Goal: Navigation & Orientation: Find specific page/section

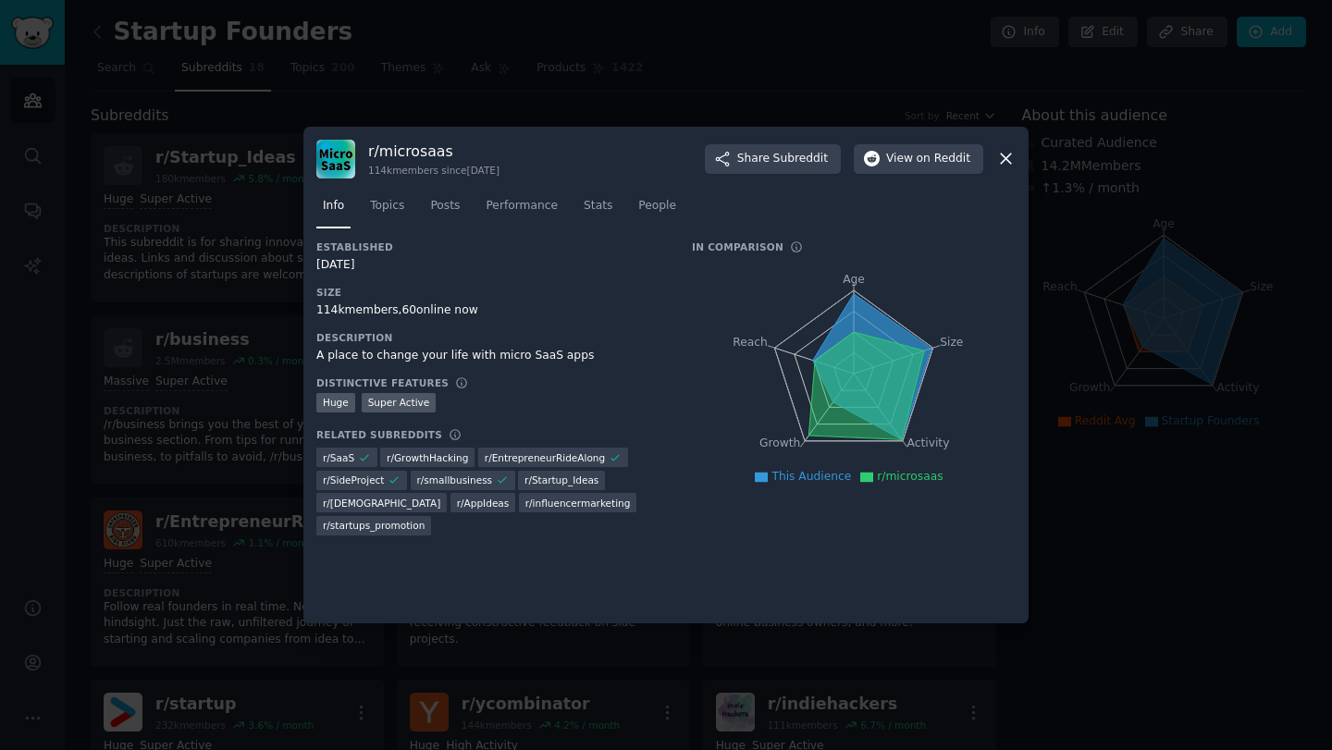
click at [472, 81] on div at bounding box center [666, 375] width 1332 height 750
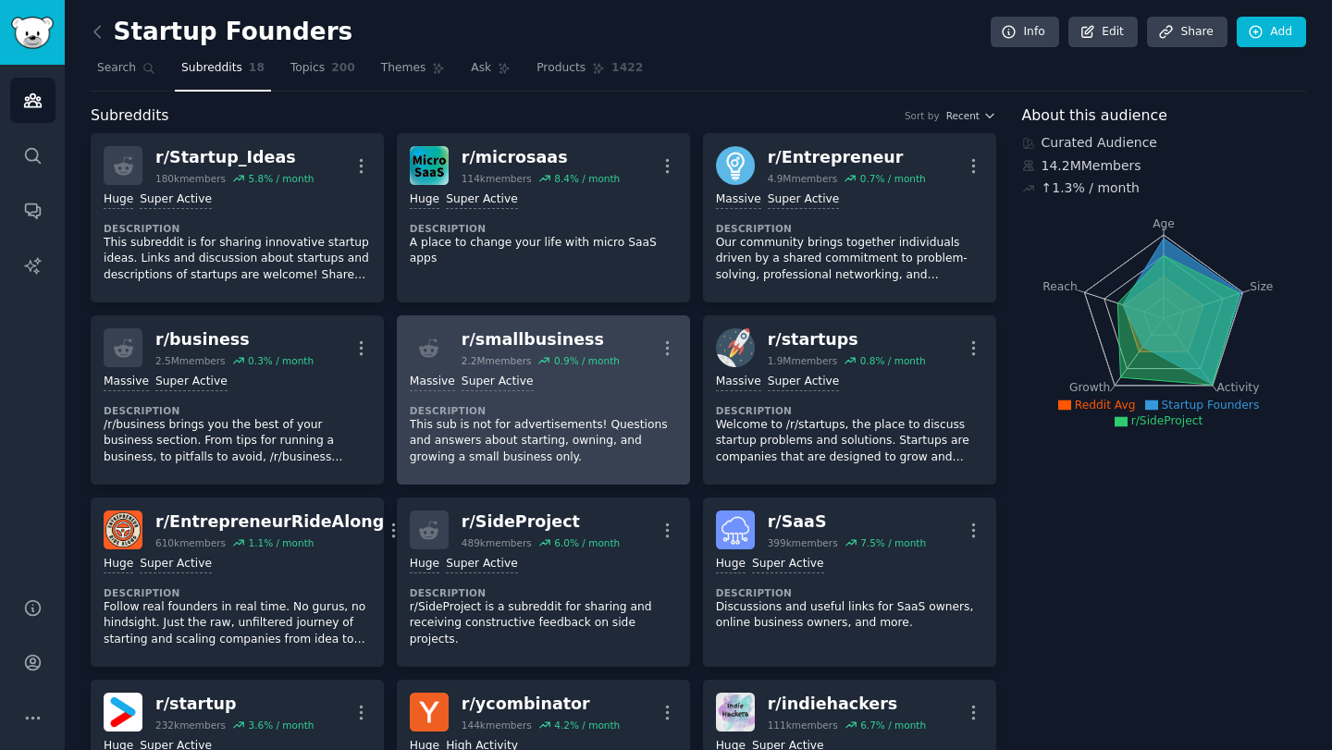
scroll to position [1, 0]
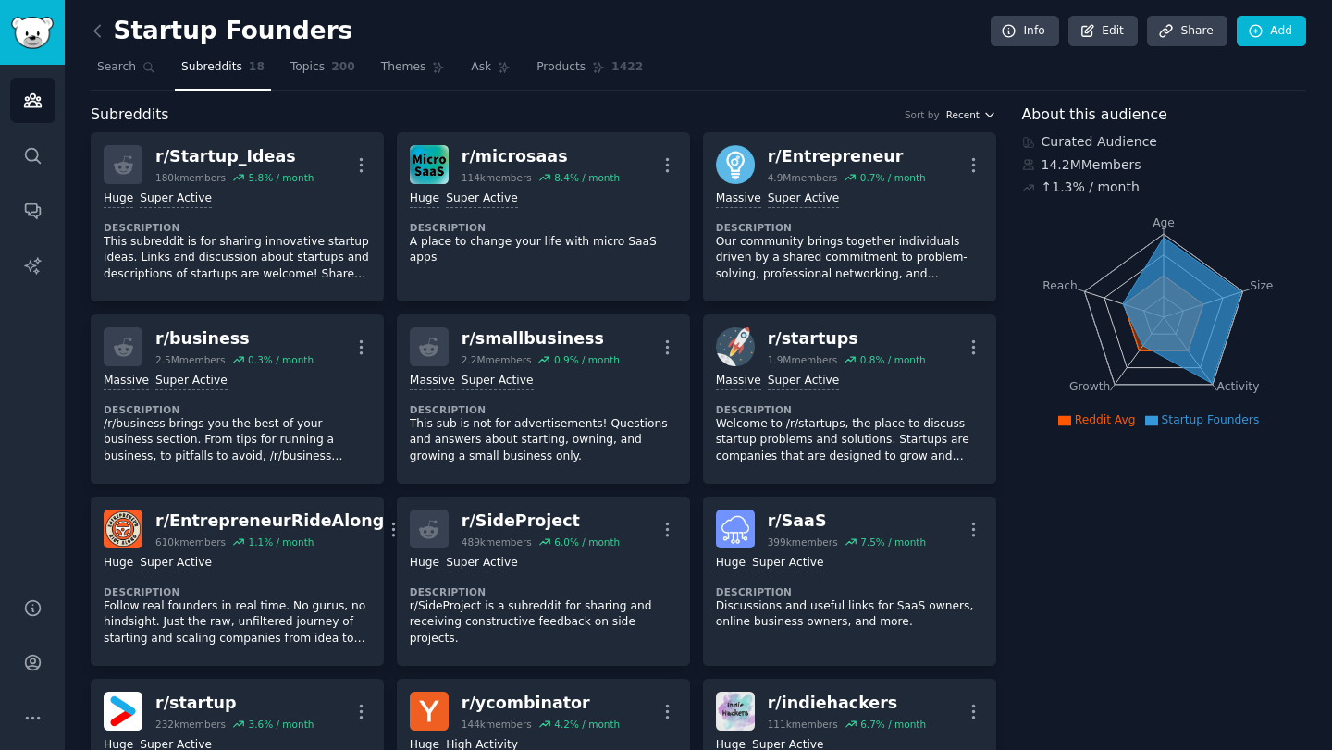
click at [976, 111] on button "Recent" at bounding box center [971, 114] width 50 height 13
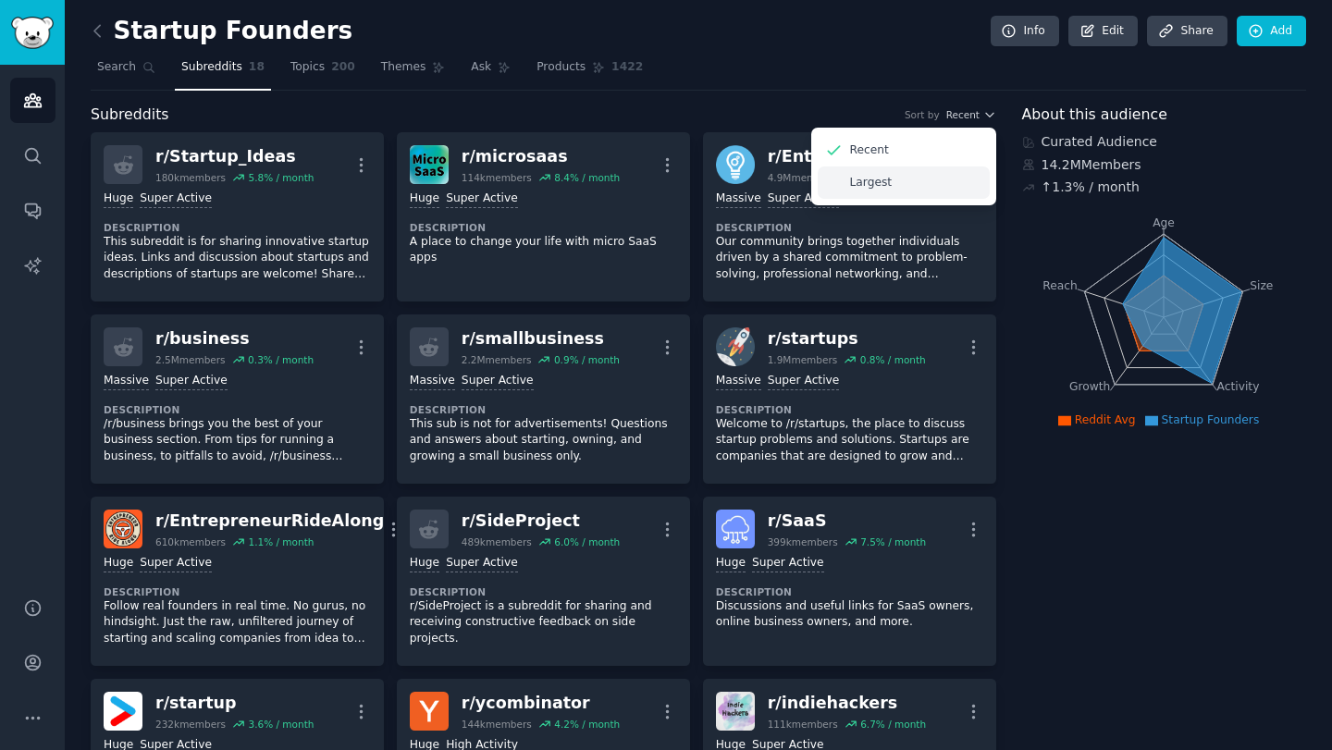
click at [885, 181] on p "Largest" at bounding box center [871, 183] width 43 height 17
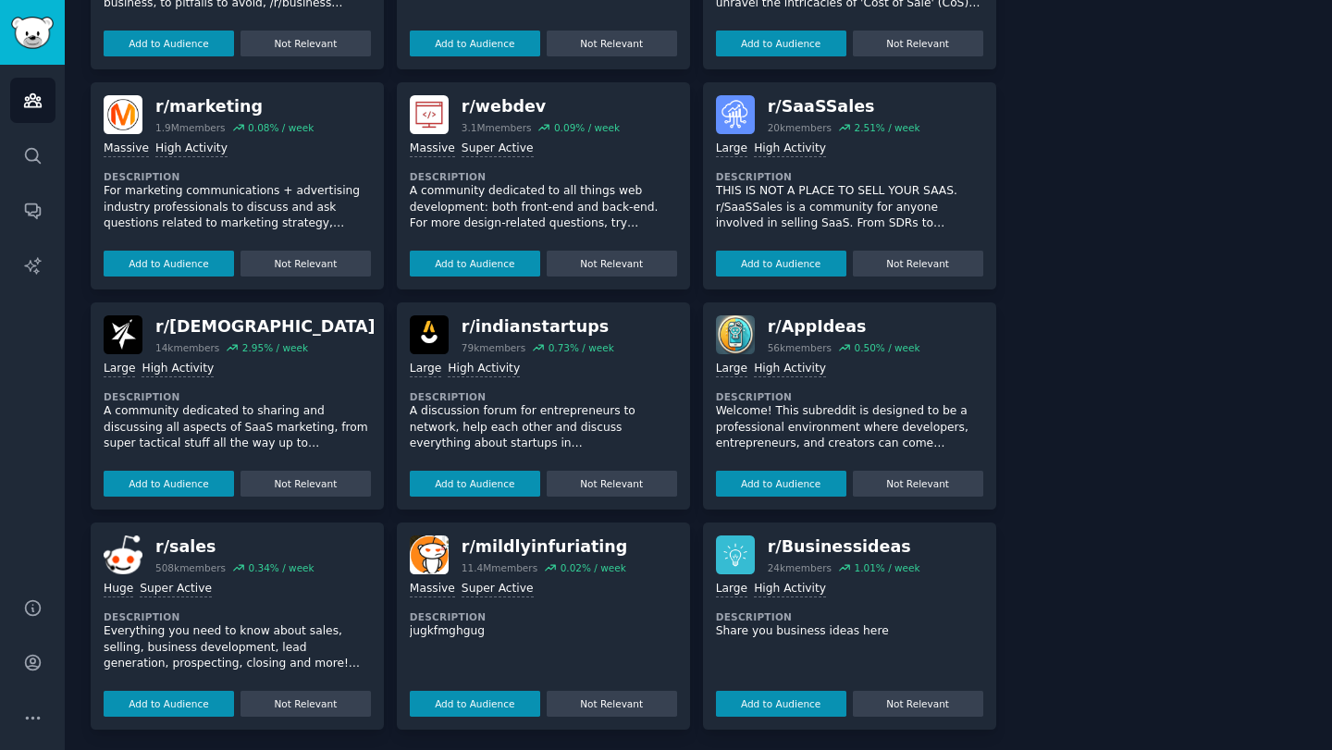
scroll to position [1412, 0]
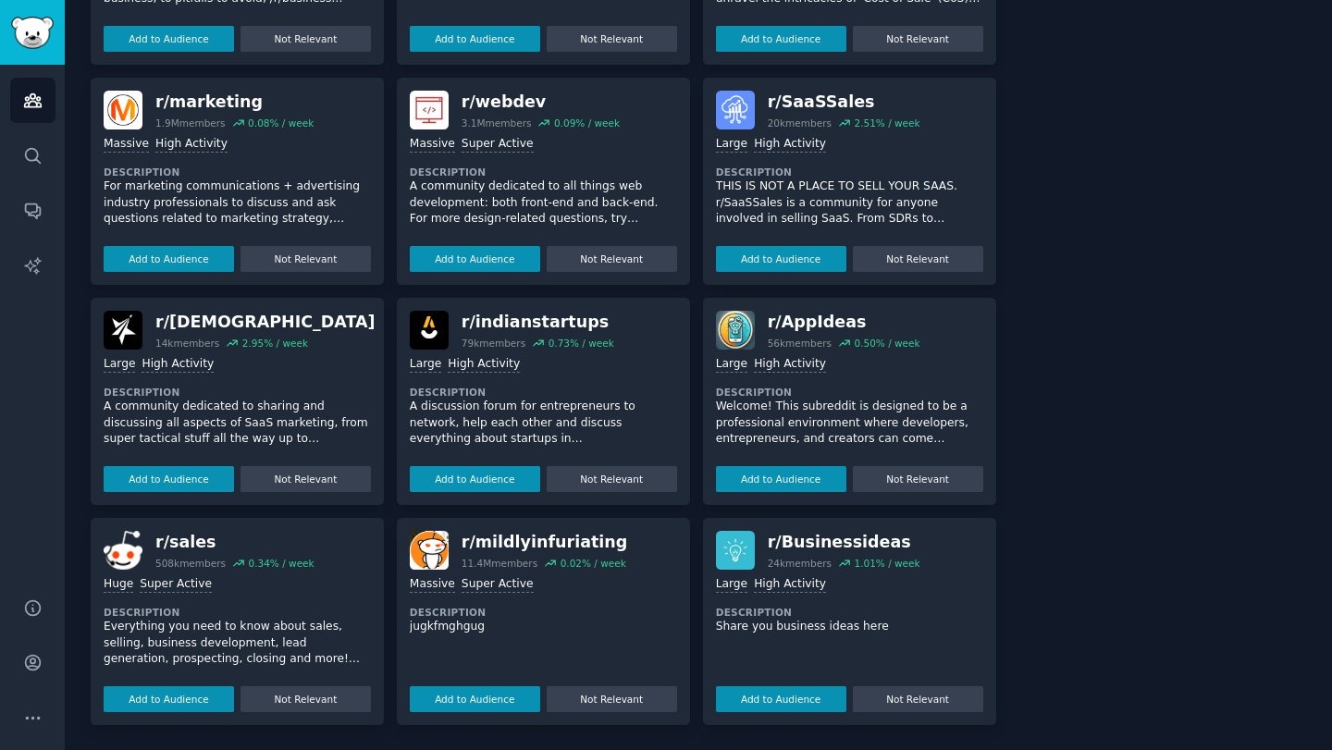
click at [245, 329] on div "r/ [DEMOGRAPHIC_DATA]" at bounding box center [265, 322] width 220 height 23
click at [197, 316] on div "r/ [DEMOGRAPHIC_DATA]" at bounding box center [265, 322] width 220 height 23
copy div "[DEMOGRAPHIC_DATA]"
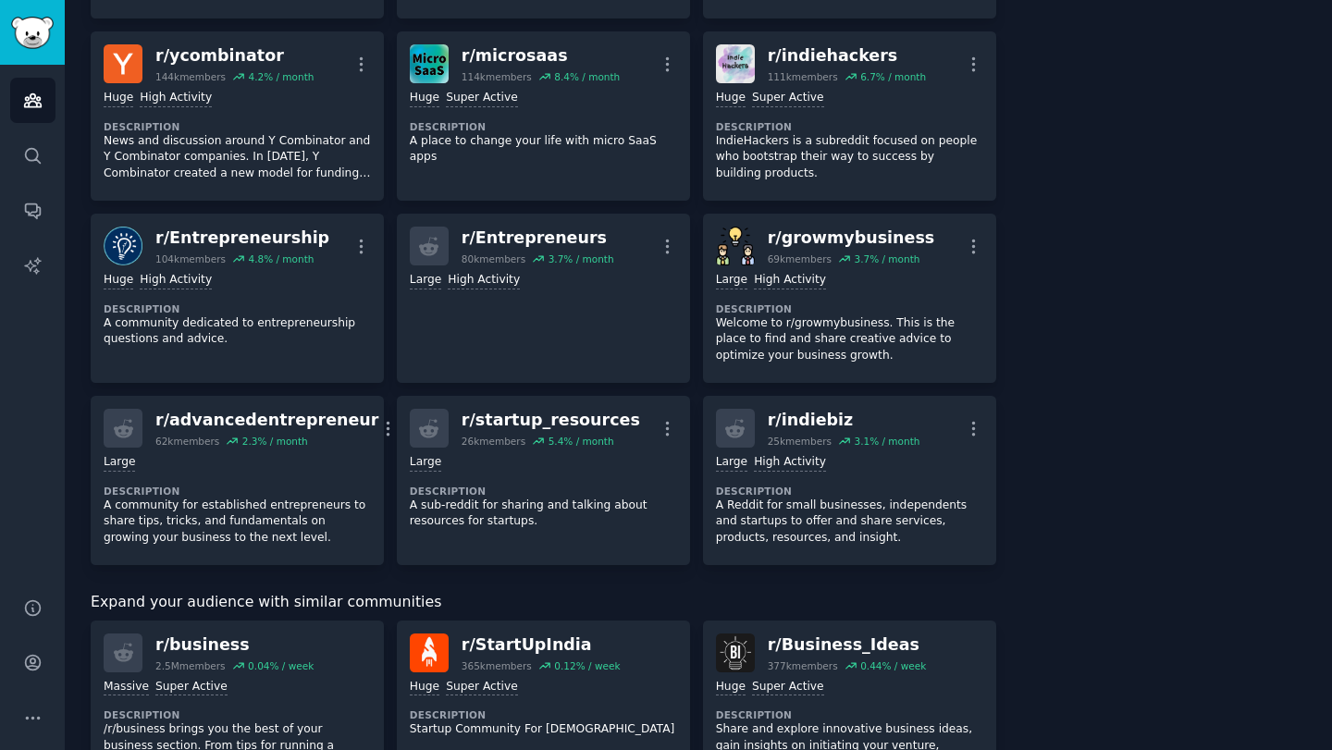
scroll to position [534, 0]
